Goal: Task Accomplishment & Management: Manage account settings

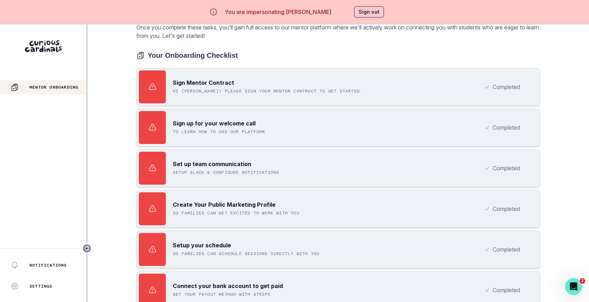
scroll to position [24, 0]
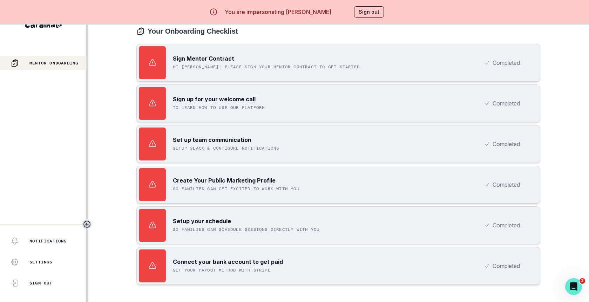
click at [261, 176] on p "Create Your Public Marketing Profile" at bounding box center [224, 180] width 103 height 8
click at [505, 141] on p "Completed" at bounding box center [505, 144] width 27 height 8
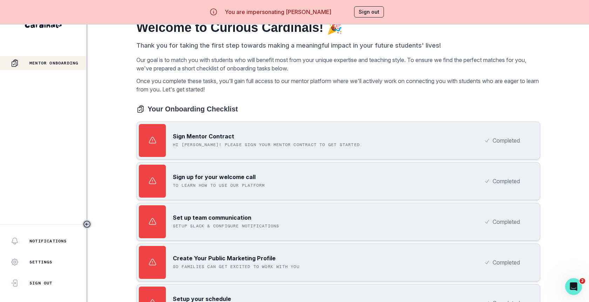
scroll to position [0, 0]
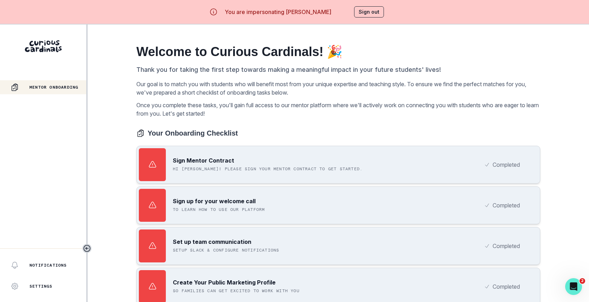
click at [511, 163] on p "Completed" at bounding box center [505, 164] width 27 height 8
click at [336, 126] on div "Welcome to Curious Cardinals! 🎉 Thank you for taking the first step towards mak…" at bounding box center [338, 215] width 404 height 343
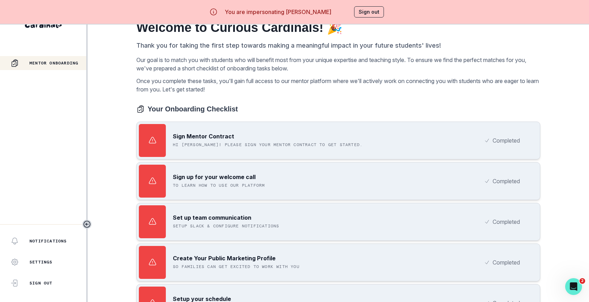
drag, startPoint x: 335, startPoint y: 12, endPoint x: 286, endPoint y: 13, distance: 49.1
click at [286, 13] on div "You are impersonating [PERSON_NAME] Sign out" at bounding box center [294, 12] width 199 height 17
copy p "[PERSON_NAME]"
click at [361, 13] on button "Sign out" at bounding box center [369, 11] width 30 height 11
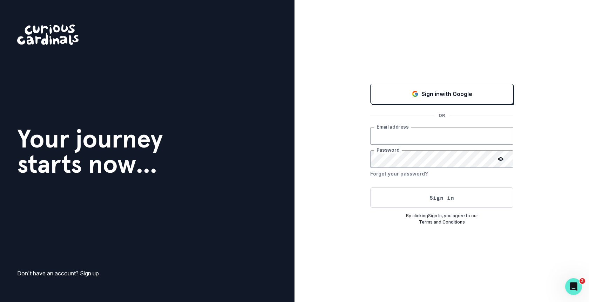
type input "[EMAIL_ADDRESS][DOMAIN_NAME]"
click at [380, 194] on button "Sign in" at bounding box center [441, 197] width 143 height 20
